Goal: Task Accomplishment & Management: Manage account settings

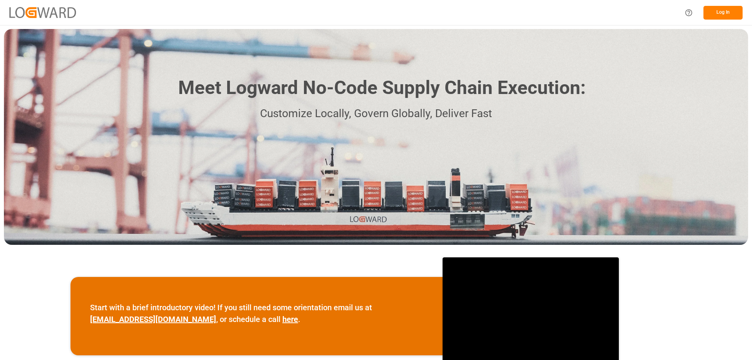
click at [711, 16] on button "Log In" at bounding box center [723, 13] width 39 height 14
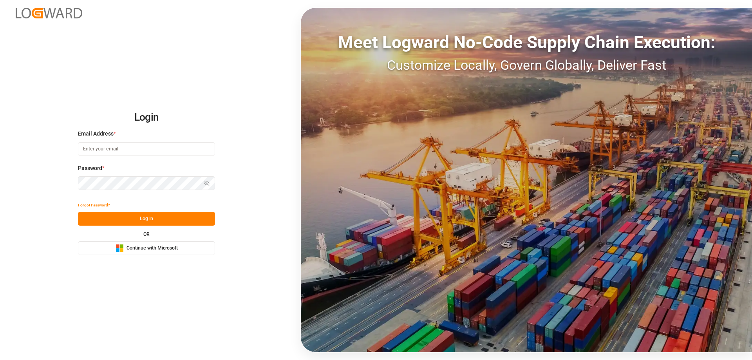
click at [127, 146] on input at bounding box center [146, 149] width 137 height 14
type input "Zachary.Glick@leschaco.com"
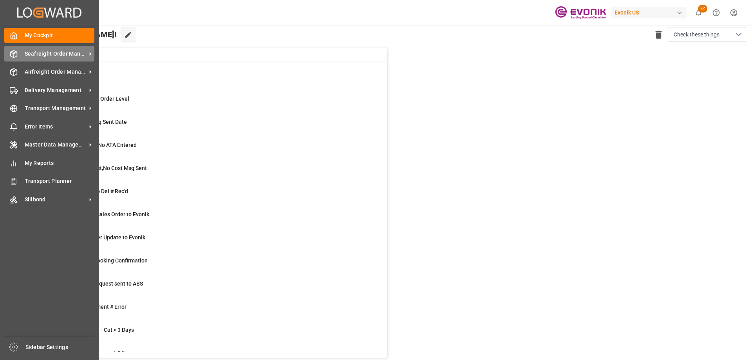
click at [62, 58] on span "Seafreight Order Management" at bounding box center [56, 54] width 62 height 8
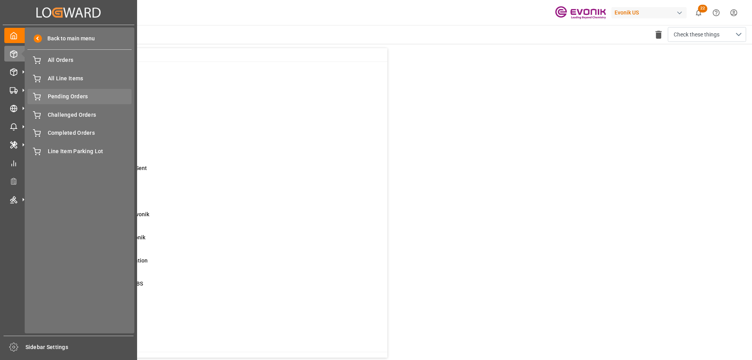
click at [68, 97] on span "Pending Orders" at bounding box center [90, 96] width 84 height 8
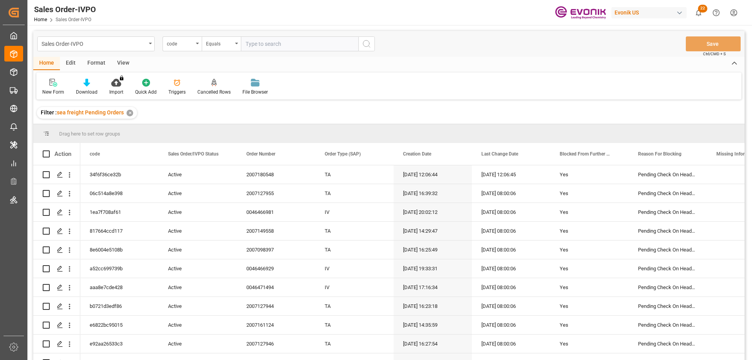
click at [125, 60] on div "View" at bounding box center [123, 63] width 24 height 13
click at [85, 87] on icon at bounding box center [89, 83] width 8 height 8
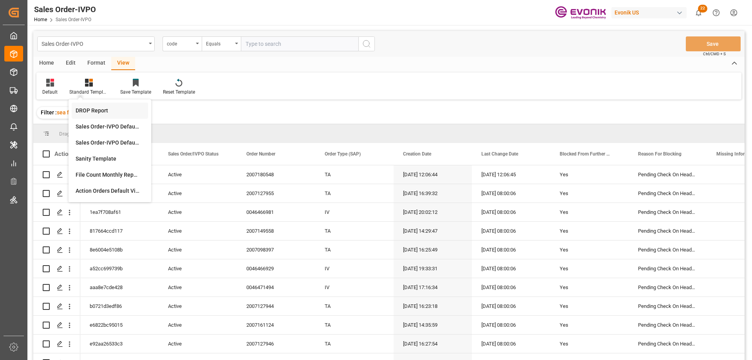
click at [98, 115] on div "DROP Report" at bounding box center [110, 111] width 69 height 8
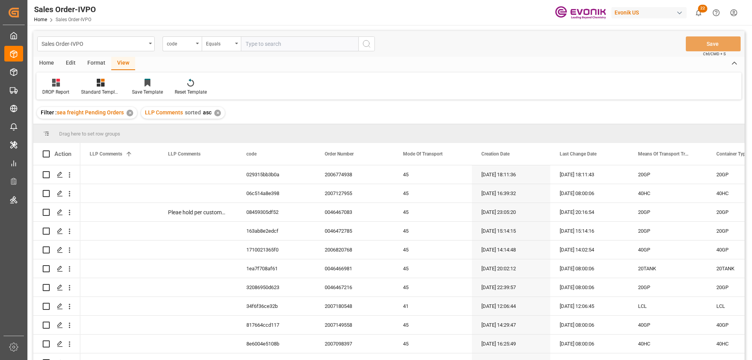
click at [45, 60] on div "Home" at bounding box center [46, 63] width 27 height 13
click at [92, 91] on div "Download" at bounding box center [87, 92] width 22 height 7
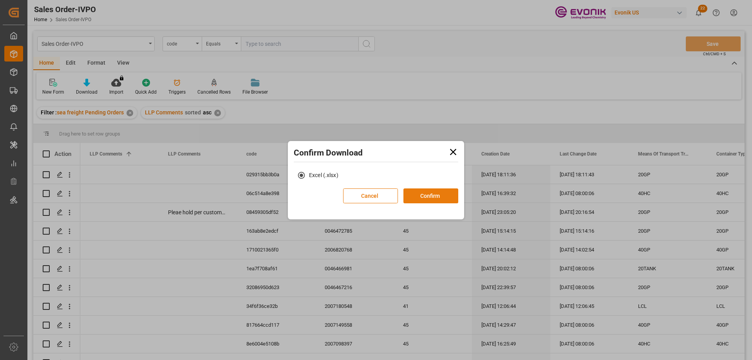
click at [421, 195] on button "Confirm" at bounding box center [431, 196] width 55 height 15
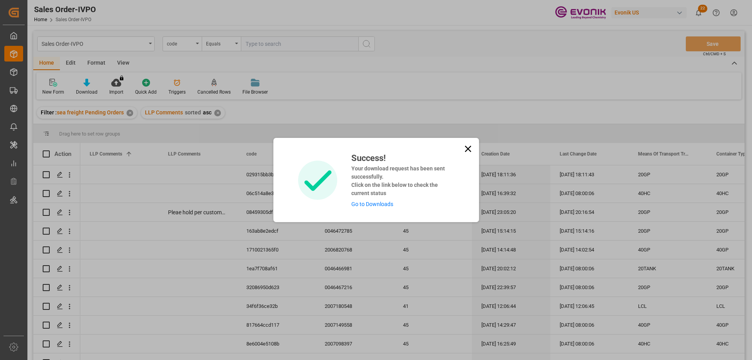
click at [372, 203] on link "Go to Downloads" at bounding box center [373, 204] width 42 height 6
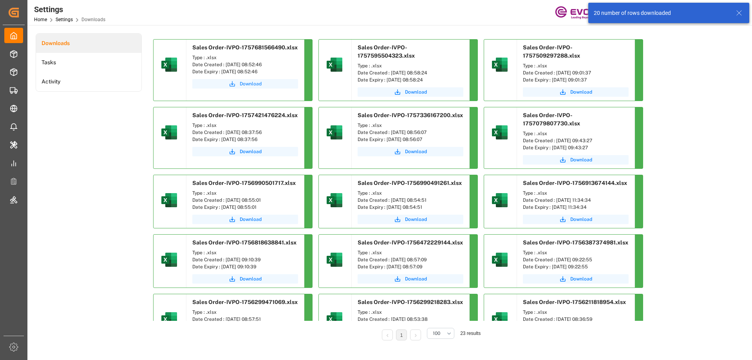
click at [245, 85] on span "Download" at bounding box center [251, 83] width 22 height 7
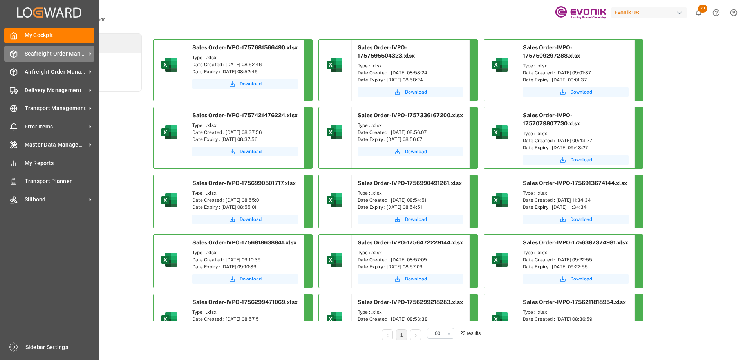
click at [57, 53] on span "Seafreight Order Management" at bounding box center [56, 54] width 62 height 8
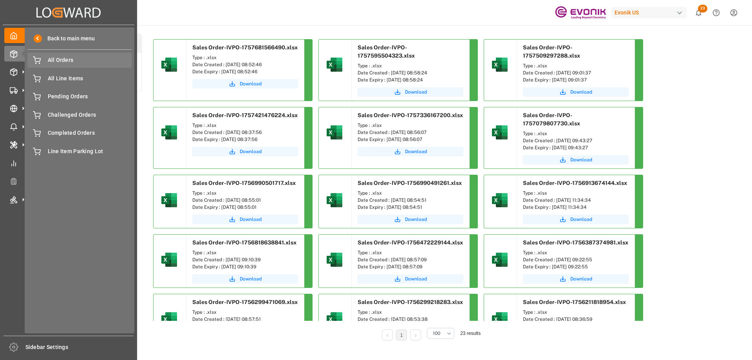
click at [60, 61] on span "All Orders" at bounding box center [90, 60] width 84 height 8
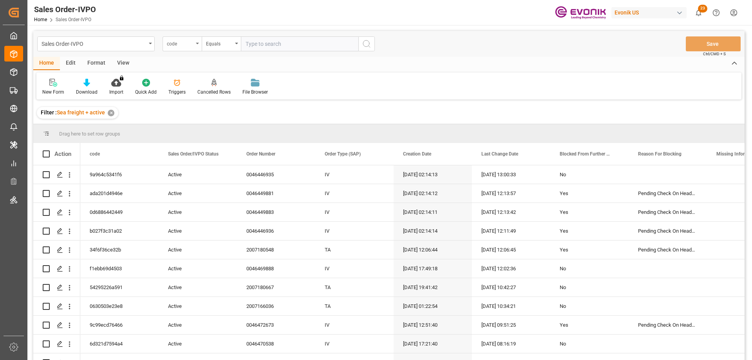
click at [195, 44] on div "code" at bounding box center [182, 43] width 39 height 15
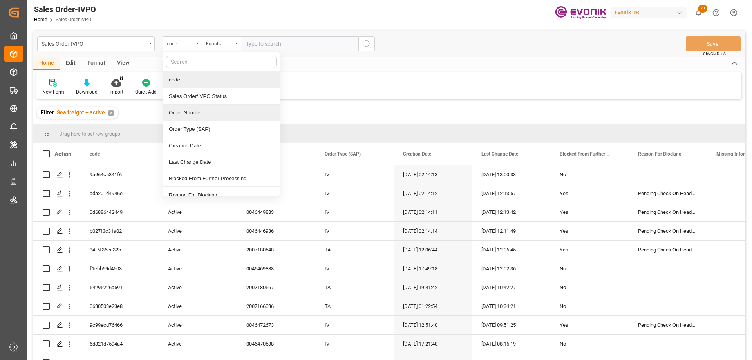
click at [195, 112] on div "Order Number" at bounding box center [221, 113] width 117 height 16
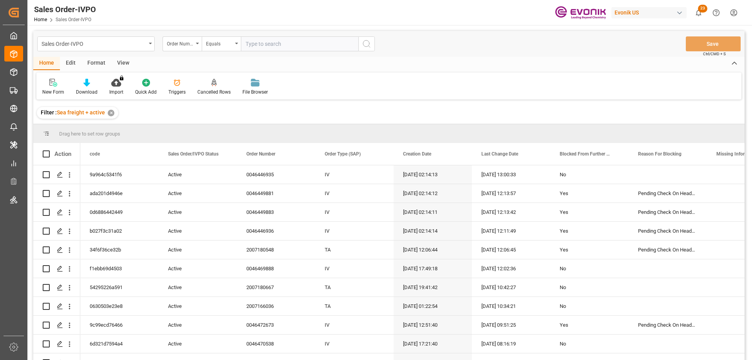
click at [268, 44] on input "text" at bounding box center [300, 43] width 118 height 15
paste input "0046446935"
type input "0046446935"
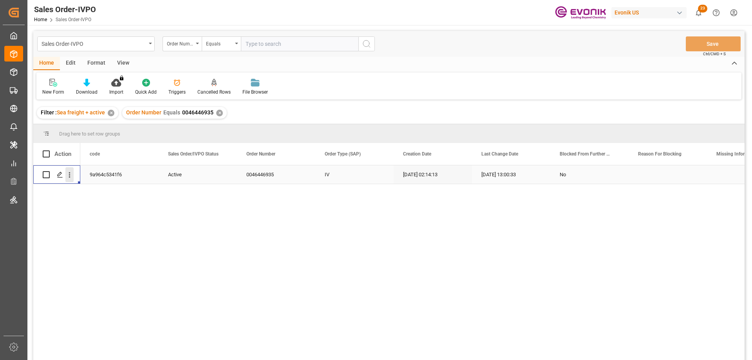
click at [69, 170] on button "open menu" at bounding box center [69, 174] width 8 height 15
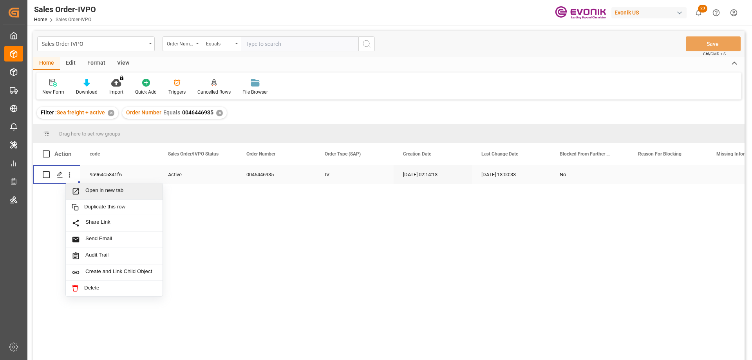
click at [91, 191] on span "Open in new tab" at bounding box center [120, 191] width 71 height 8
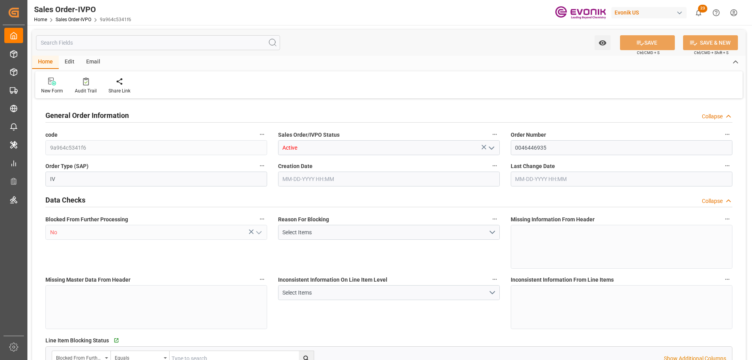
type input "CNHUN"
type input "0"
type input "1"
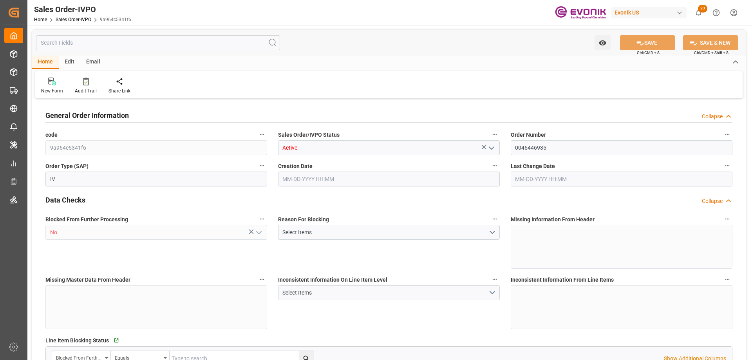
type input "16140"
type input "26.4204"
type input "17000"
type input "30"
type input "06-25-2025 02:14"
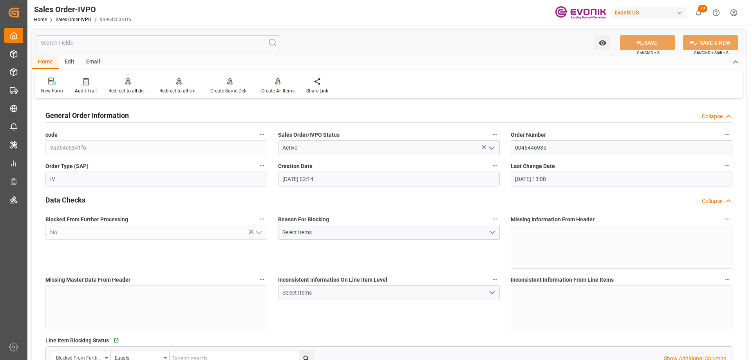
type input "09-12-2025 13:00"
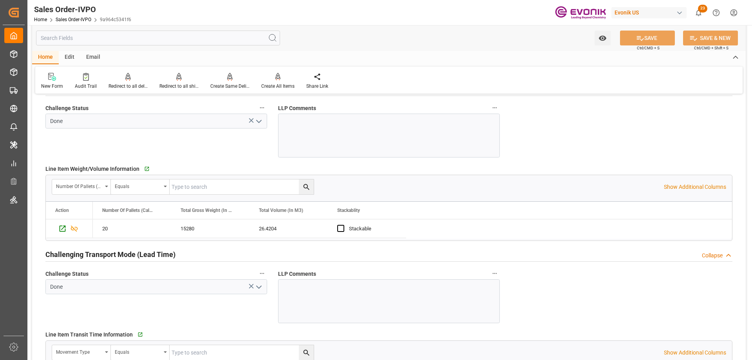
scroll to position [1293, 0]
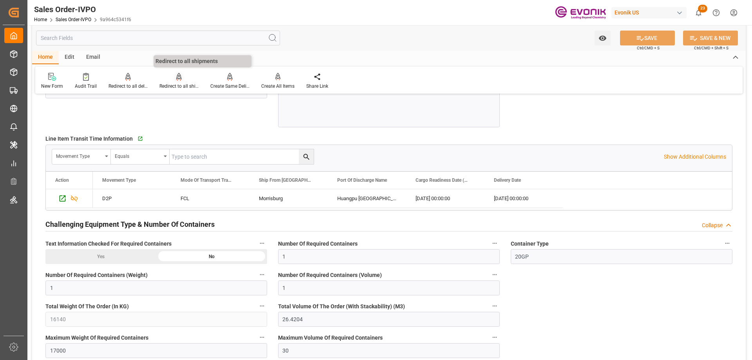
click at [176, 80] on icon at bounding box center [178, 76] width 5 height 7
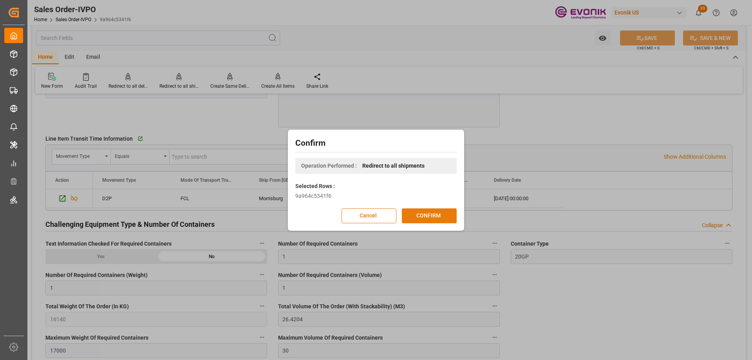
click at [410, 214] on button "CONFIRM" at bounding box center [429, 216] width 55 height 15
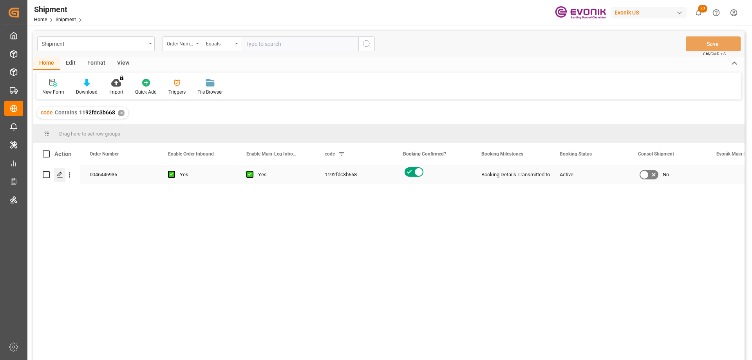
click at [60, 171] on div "Press SPACE to select this row." at bounding box center [60, 175] width 12 height 15
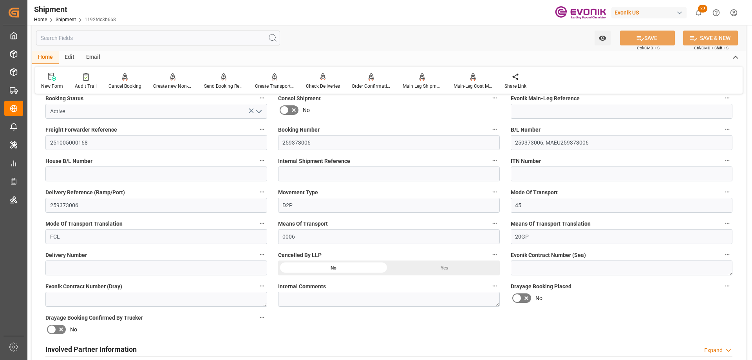
scroll to position [314, 0]
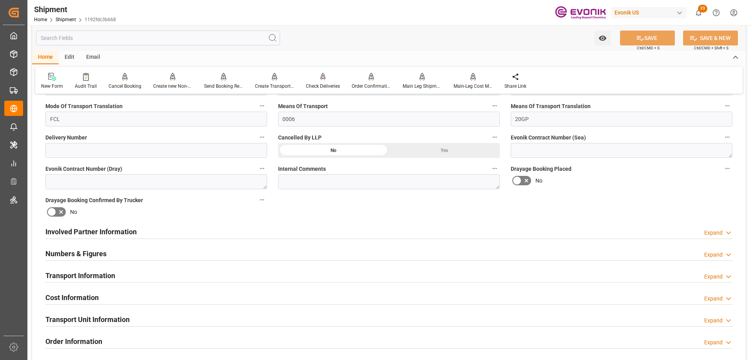
click at [118, 233] on h2 "Involved Partner Information" at bounding box center [90, 232] width 91 height 11
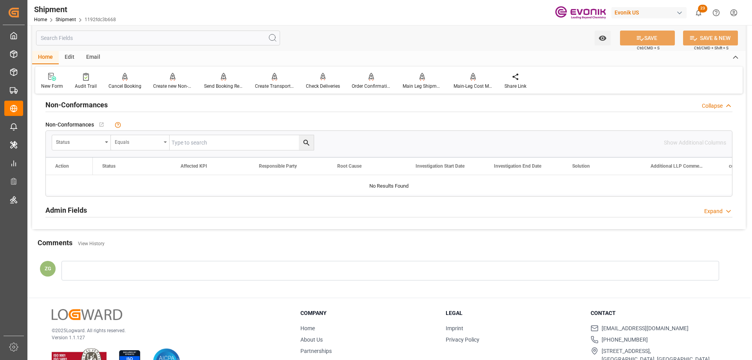
scroll to position [627, 0]
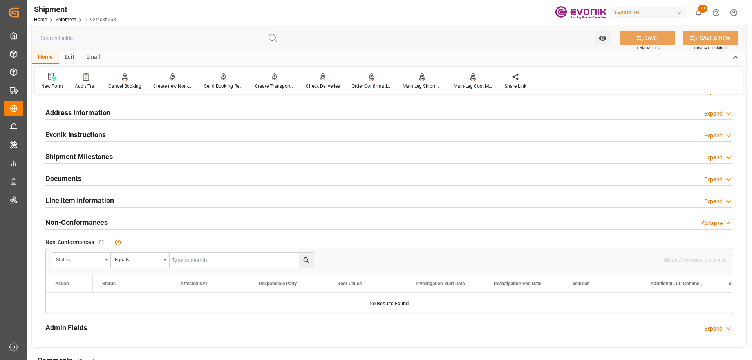
click at [84, 207] on div at bounding box center [388, 207] width 687 height 0
click at [84, 204] on h2 "Line Item Information" at bounding box center [79, 200] width 69 height 11
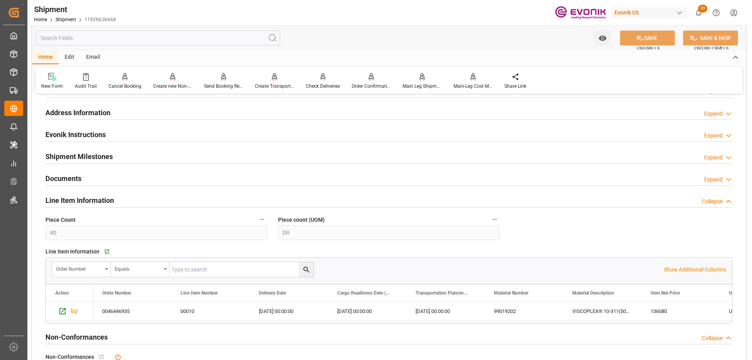
scroll to position [745, 0]
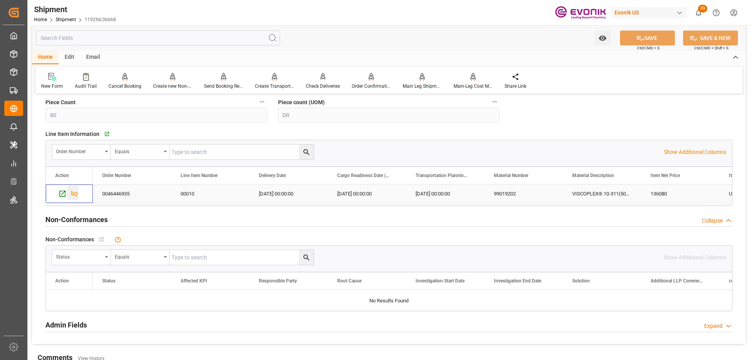
click at [74, 193] on icon "Press SPACE to select this row." at bounding box center [74, 194] width 8 height 8
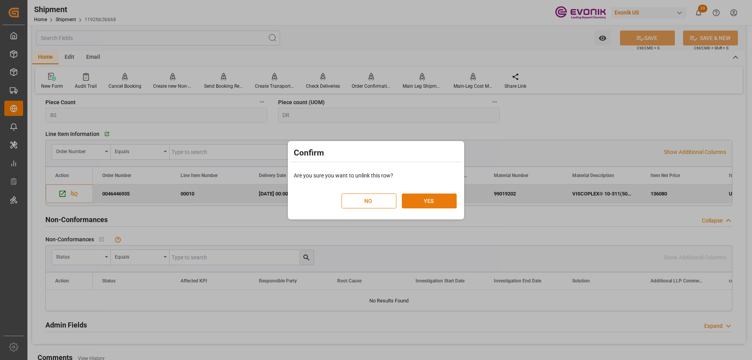
click at [415, 207] on button "YES" at bounding box center [429, 201] width 55 height 15
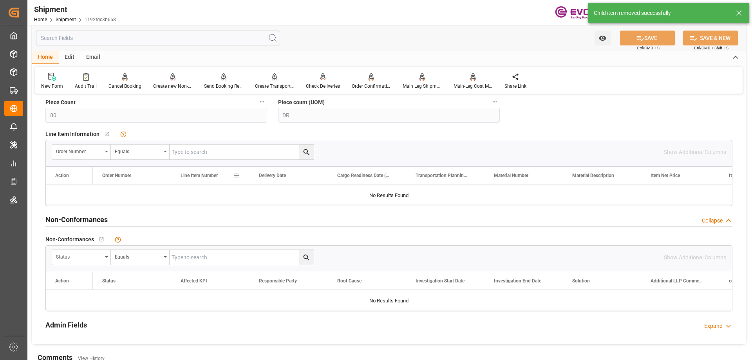
scroll to position [549, 0]
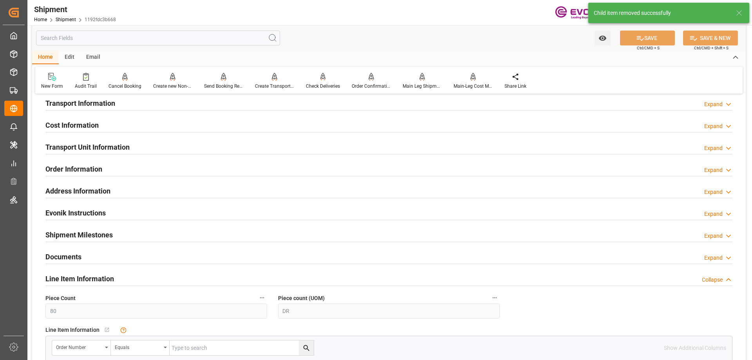
click at [95, 145] on h2 "Transport Unit Information" at bounding box center [87, 147] width 84 height 11
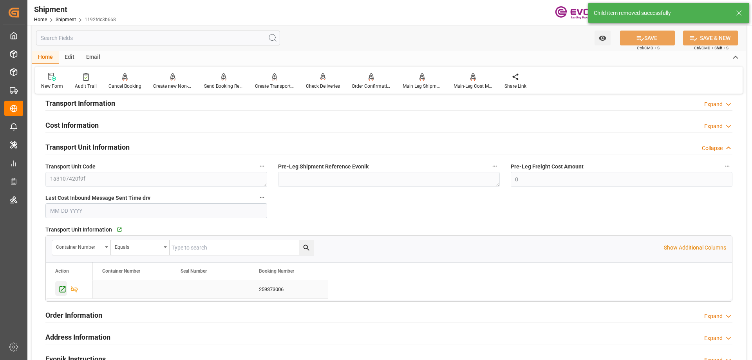
click at [64, 291] on icon "Press SPACE to select this row." at bounding box center [62, 289] width 8 height 8
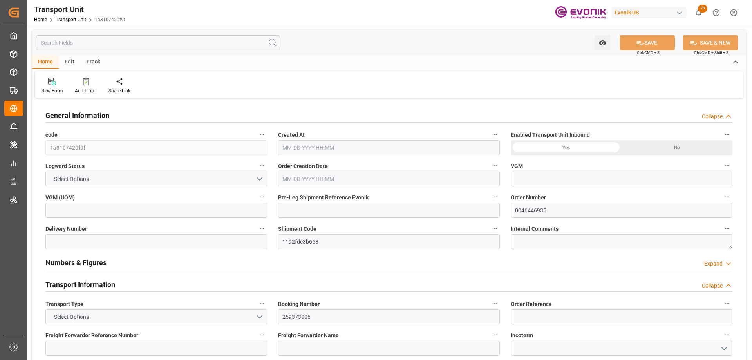
type input "0"
type input "Maersk"
type input "Maersk Line AS"
type input "CAVAN"
type input "CNHUN"
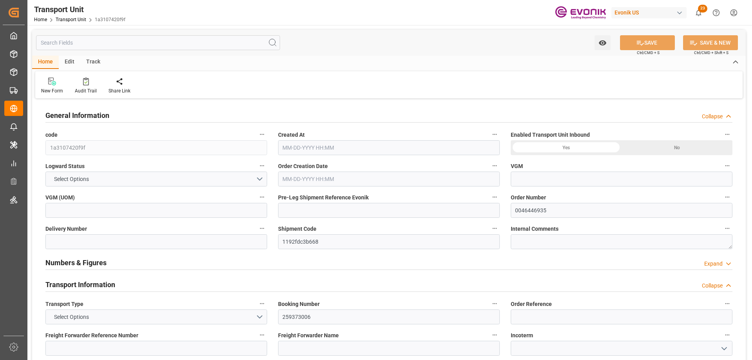
type input "16140"
type input "09-10-2025 05:23"
type input "01-15-2026"
type input "10-29-2025 00:00"
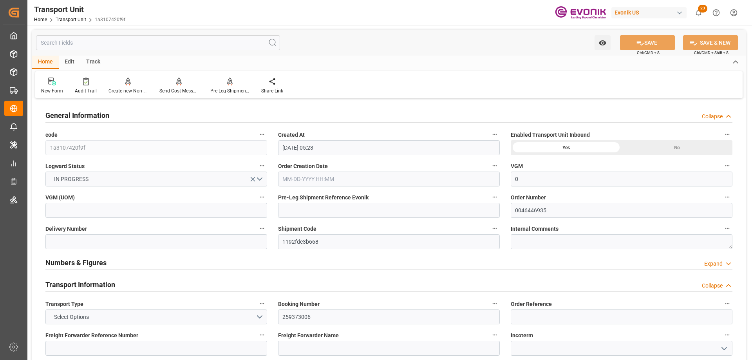
type input "11-27-2025 00:00"
type input "12-01-2025 00:00"
type input "10-22-2025 00:00"
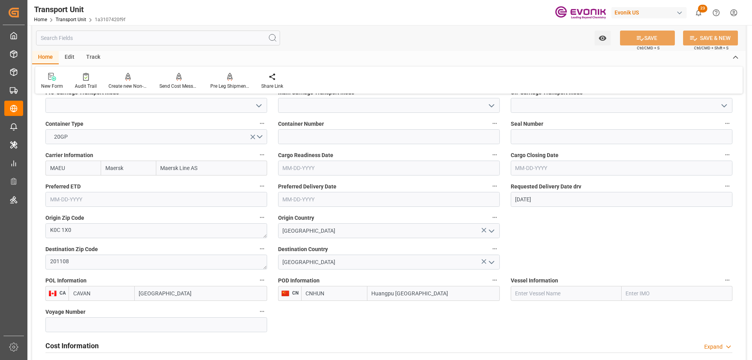
scroll to position [392, 0]
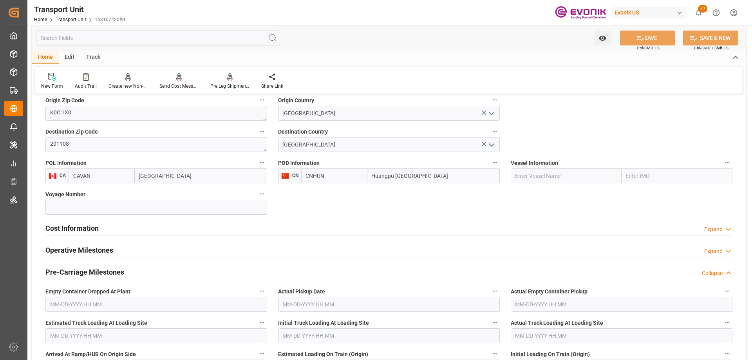
click at [77, 35] on input "text" at bounding box center [158, 38] width 244 height 15
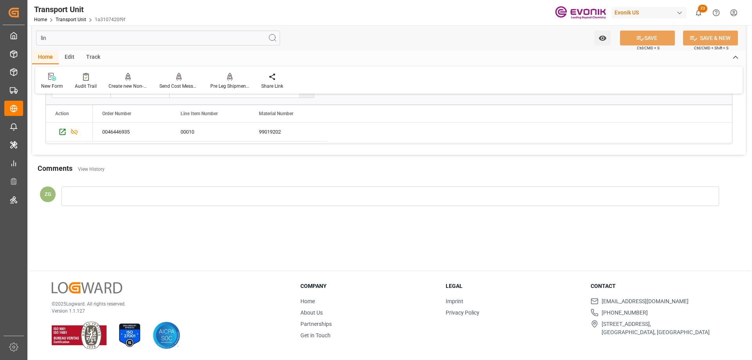
scroll to position [0, 0]
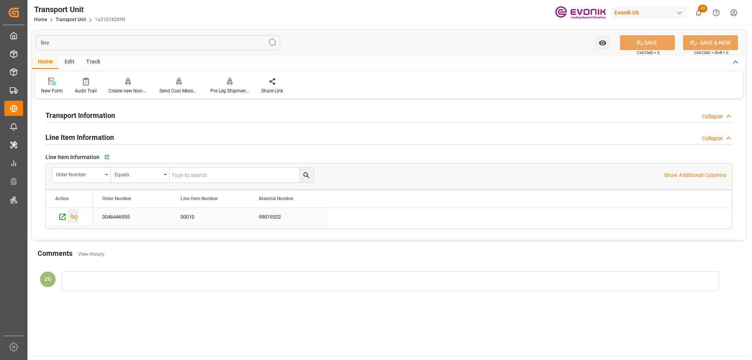
type input "line"
click at [76, 214] on icon "Press SPACE to select this row." at bounding box center [74, 217] width 8 height 8
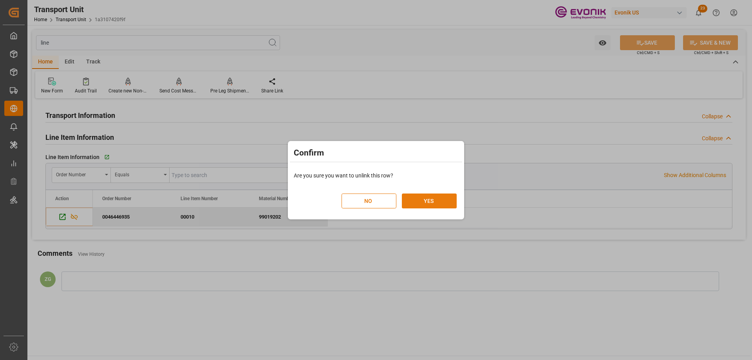
click at [417, 199] on button "YES" at bounding box center [429, 201] width 55 height 15
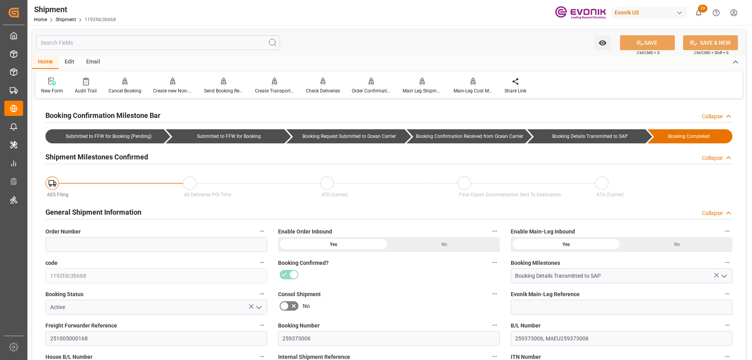
scroll to position [235, 0]
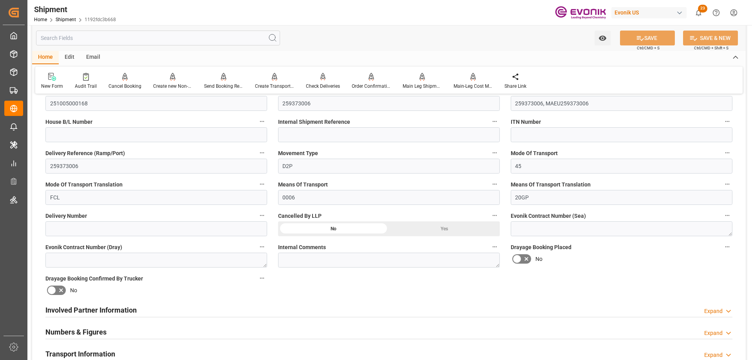
click at [432, 231] on div "Yes" at bounding box center [444, 228] width 111 height 15
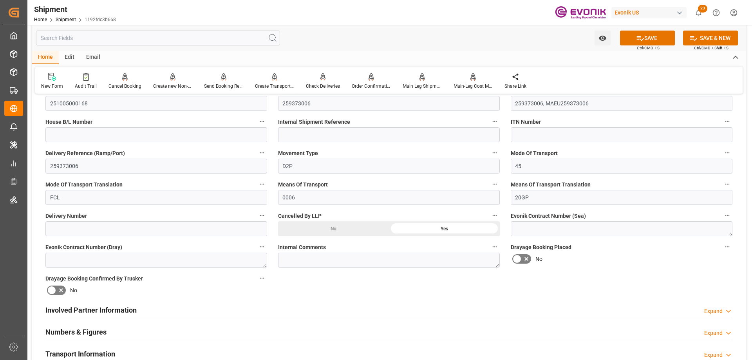
scroll to position [118, 0]
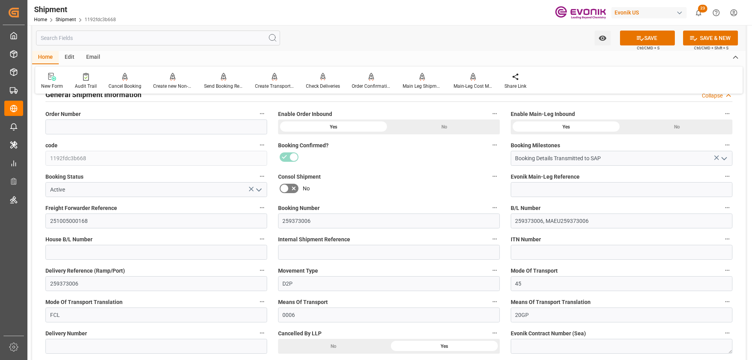
click at [258, 190] on polyline "open menu" at bounding box center [259, 190] width 5 height 2
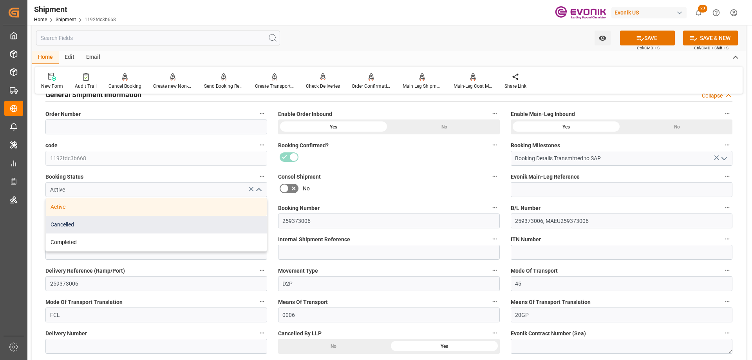
click at [98, 229] on div "Cancelled" at bounding box center [156, 225] width 221 height 18
type input "Cancelled"
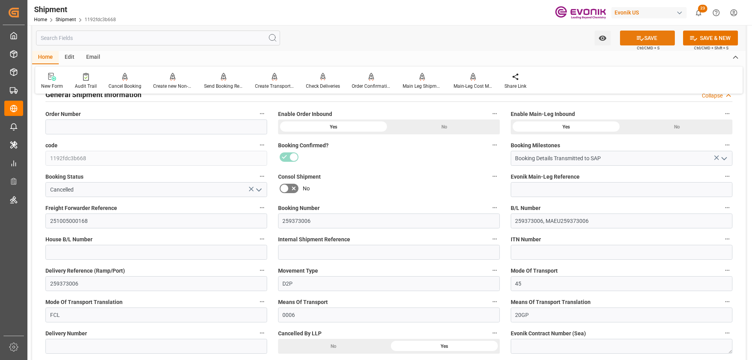
click at [648, 38] on button "SAVE" at bounding box center [647, 38] width 55 height 15
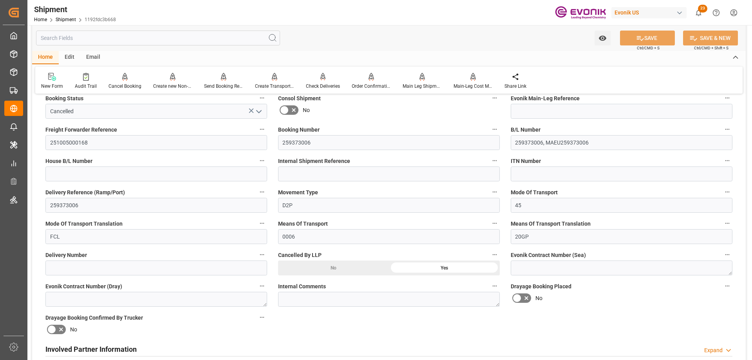
scroll to position [118, 0]
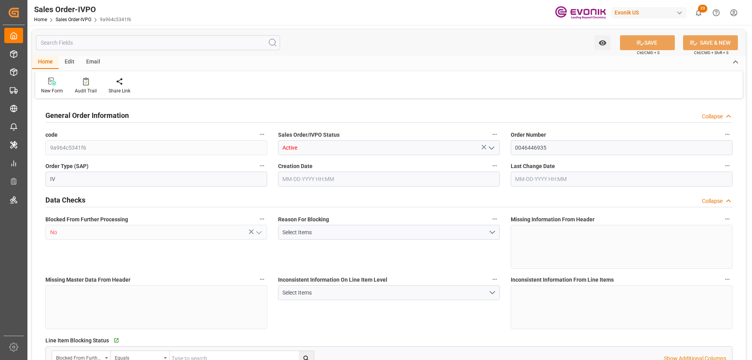
type input "CNHUN"
type input "0"
type input "1"
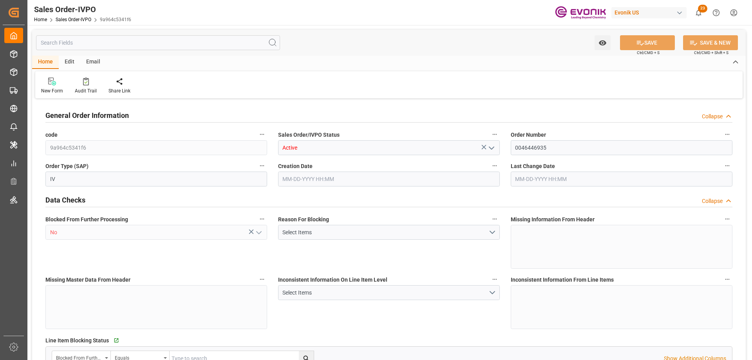
type input "16140"
type input "26.4204"
type input "17000"
type input "30"
type input "[DATE] 02:14"
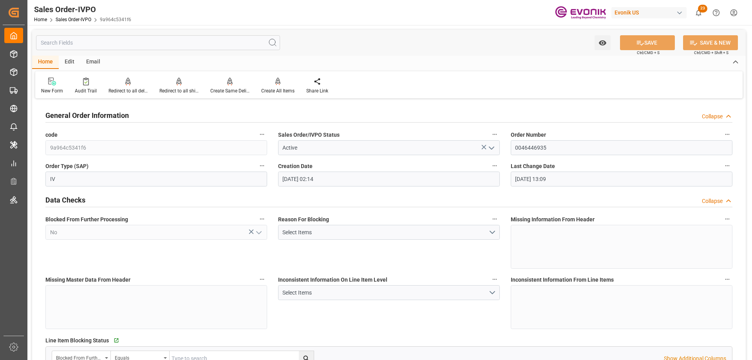
type input "[DATE] 13:09"
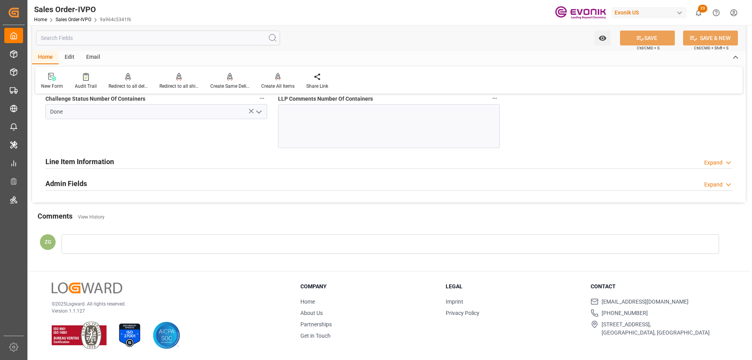
scroll to position [1467, 0]
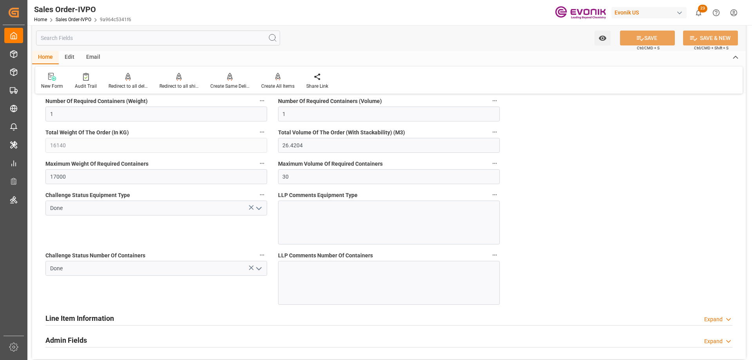
click at [261, 272] on icon "open menu" at bounding box center [258, 268] width 9 height 9
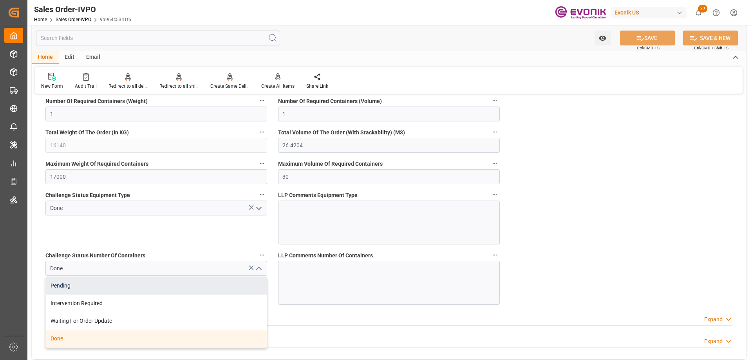
click at [113, 287] on div "Pending" at bounding box center [156, 286] width 221 height 18
type input "Pending"
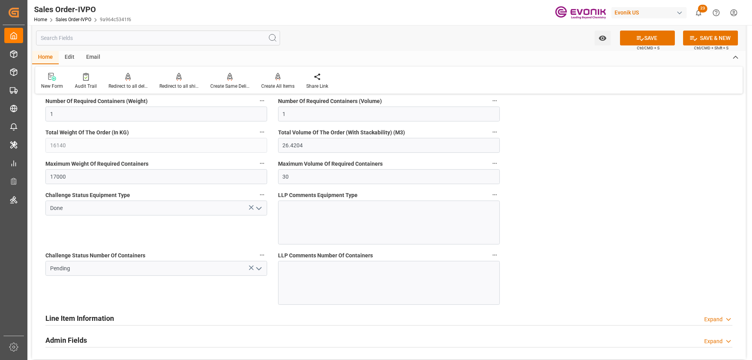
click at [262, 205] on icon "open menu" at bounding box center [258, 208] width 9 height 9
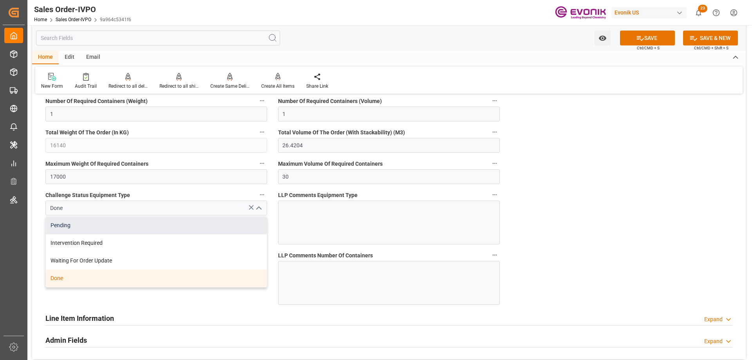
click at [105, 228] on div "Pending" at bounding box center [156, 226] width 221 height 18
type input "Pending"
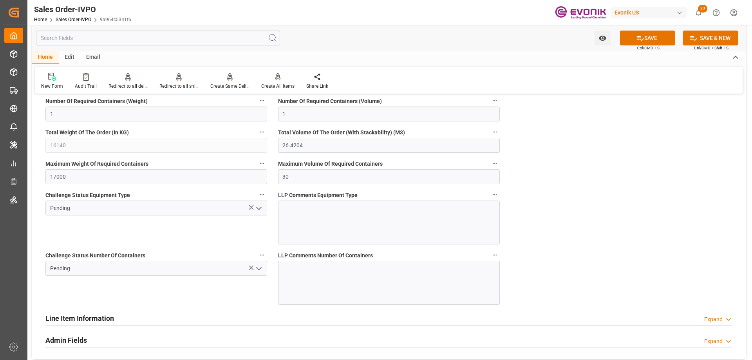
scroll to position [1350, 0]
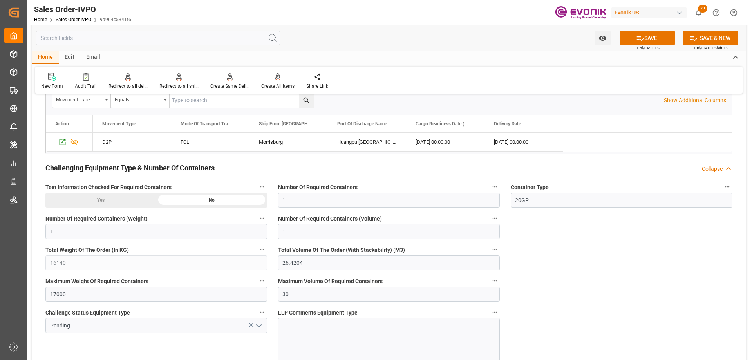
click at [138, 199] on div "Yes" at bounding box center [100, 200] width 111 height 15
click at [186, 199] on div "No" at bounding box center [211, 200] width 111 height 15
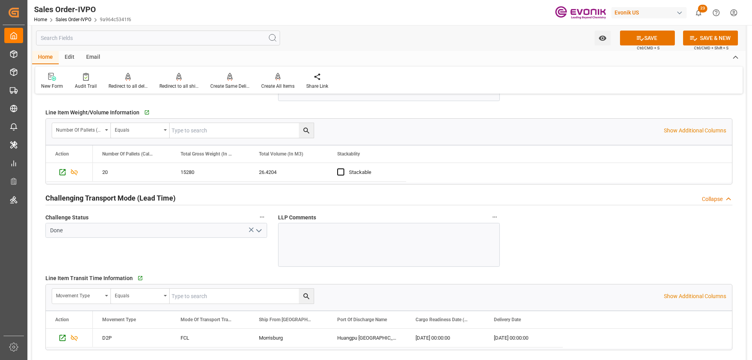
click at [263, 228] on icon "open menu" at bounding box center [258, 230] width 9 height 9
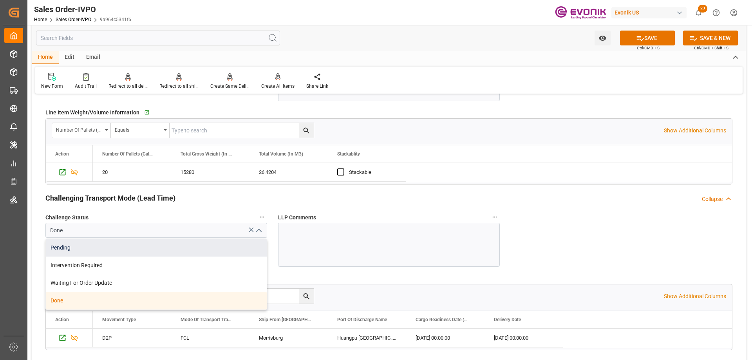
click at [124, 248] on div "Pending" at bounding box center [156, 248] width 221 height 18
type input "Pending"
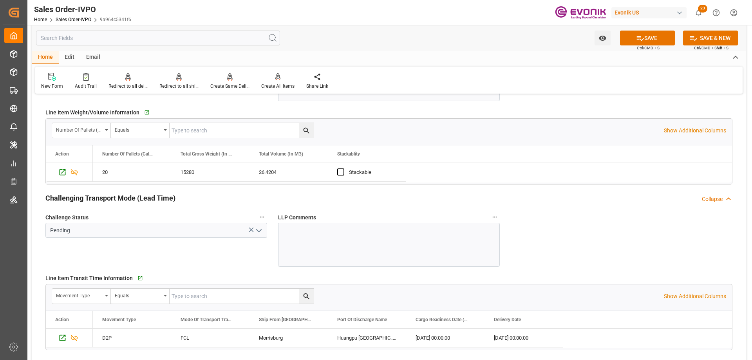
scroll to position [997, 0]
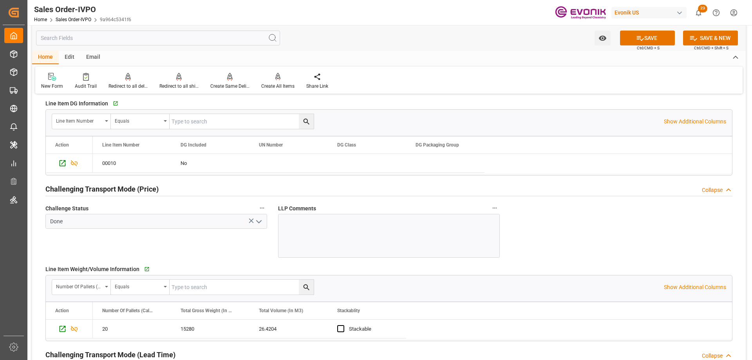
click at [260, 221] on icon "open menu" at bounding box center [258, 221] width 9 height 9
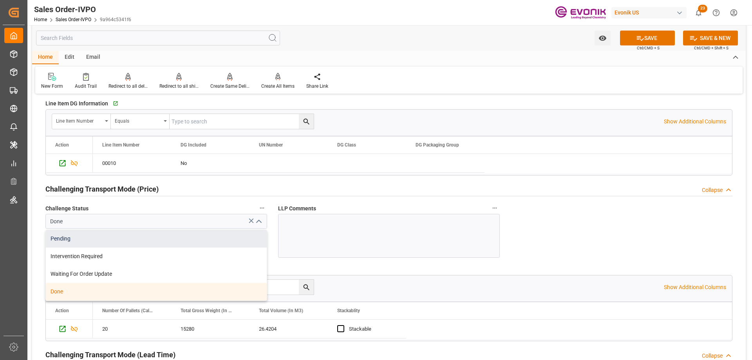
click at [136, 240] on div "Pending" at bounding box center [156, 239] width 221 height 18
type input "Pending"
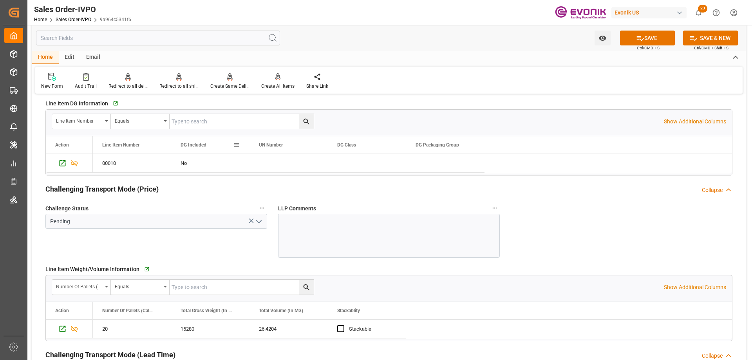
scroll to position [879, 0]
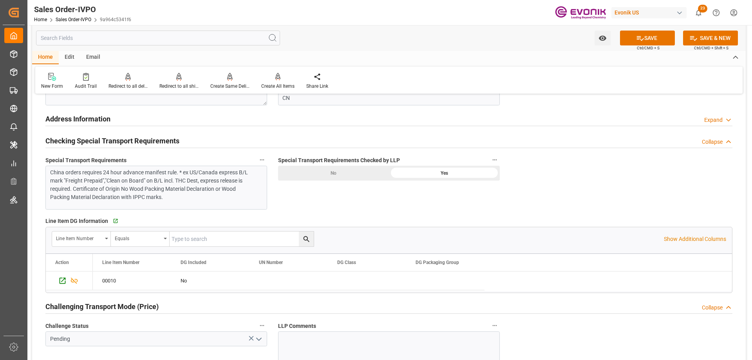
click at [373, 177] on div "No" at bounding box center [333, 173] width 111 height 15
click at [648, 33] on button "SAVE" at bounding box center [647, 38] width 55 height 15
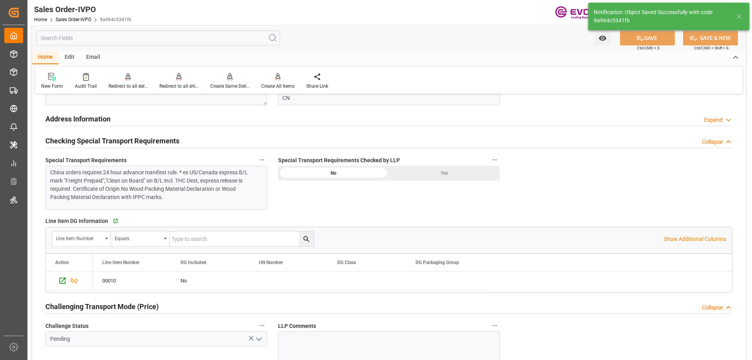
type input "[DATE] 13:10"
type input "Yes"
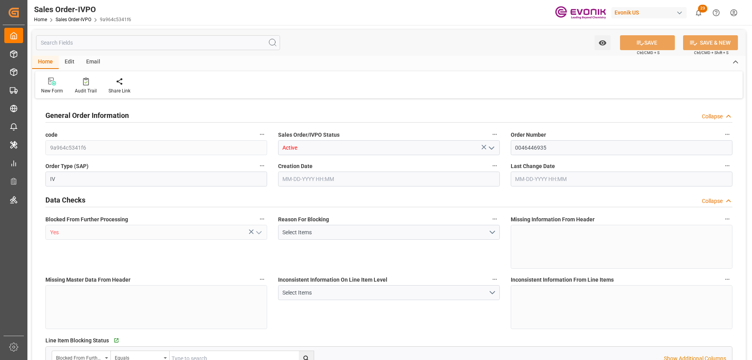
type input "CNHUN"
type input "0"
type input "1"
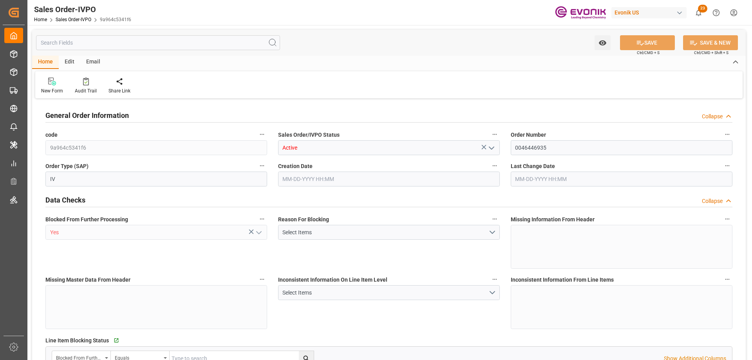
type input "16140"
type input "26.4204"
type input "17000"
type input "30"
type input "[DATE] 02:14"
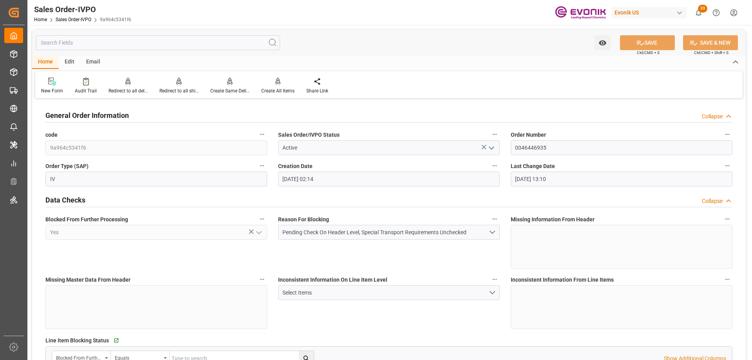
type input "[DATE] 13:10"
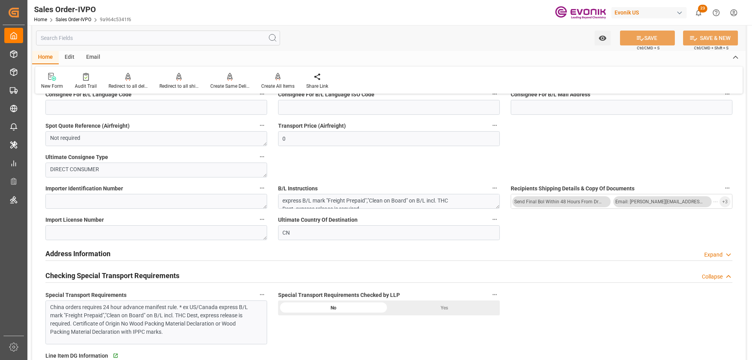
scroll to position [549, 0]
